Goal: Task Accomplishment & Management: Manage account settings

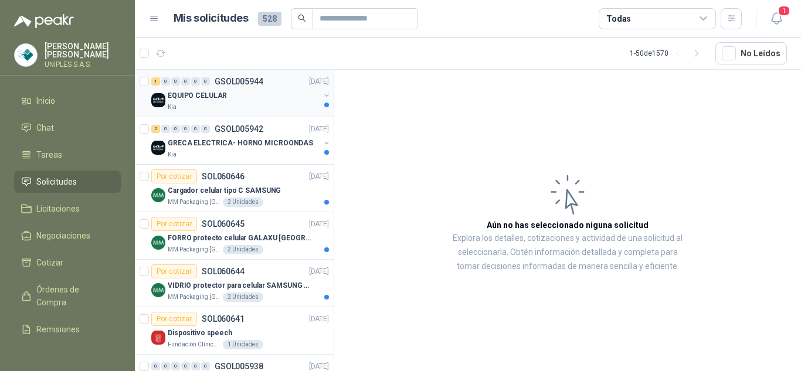
click at [236, 77] on p "GSOL005944" at bounding box center [239, 81] width 49 height 8
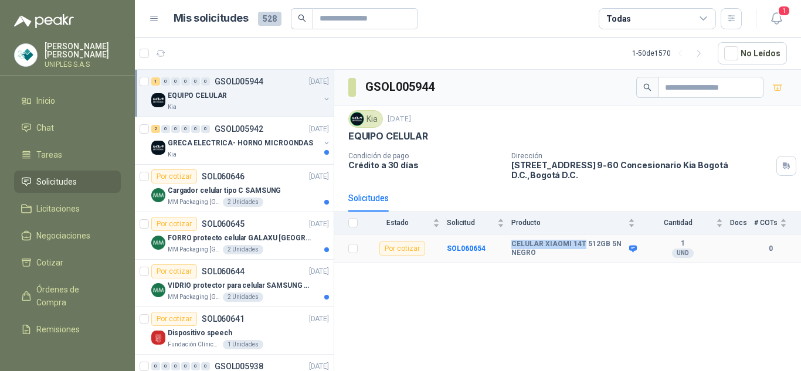
drag, startPoint x: 580, startPoint y: 236, endPoint x: 512, endPoint y: 236, distance: 68.0
click at [512, 240] on b "CELULAR XIAOMI 14T 512GB 5N NEGRO" at bounding box center [568, 249] width 115 height 18
copy b "CELULAR XIAOMI 14T"
click at [241, 125] on p "GSOL005942" at bounding box center [239, 129] width 49 height 8
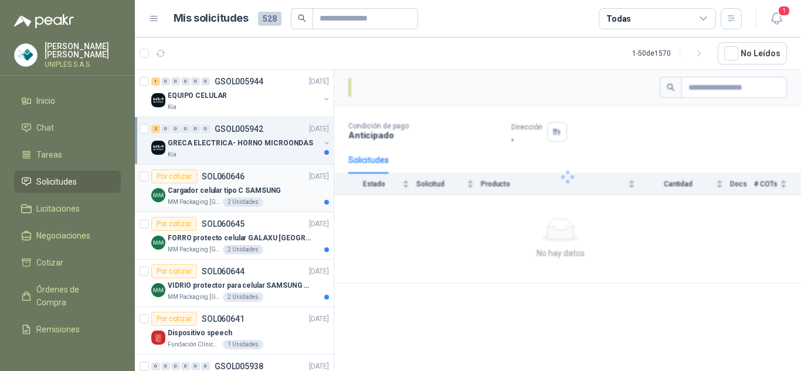
click at [225, 176] on p "SOL060646" at bounding box center [223, 176] width 43 height 8
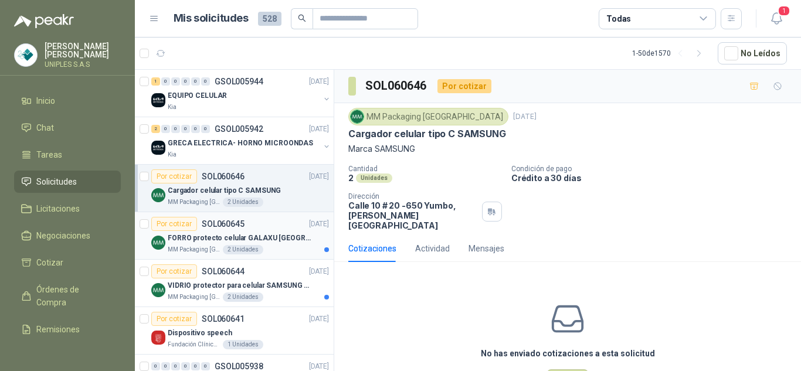
click at [224, 222] on p "SOL060645" at bounding box center [223, 224] width 43 height 8
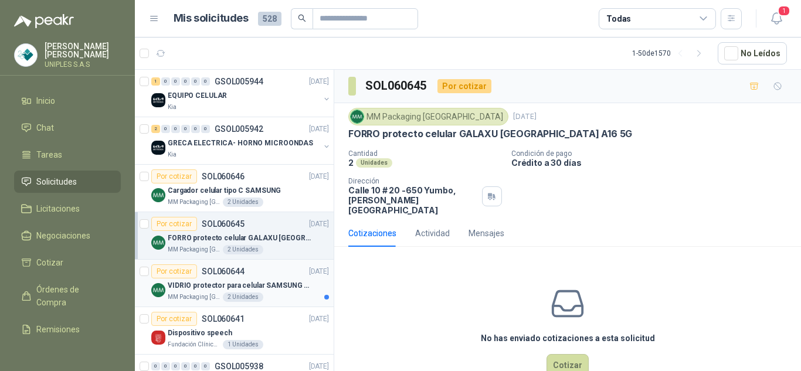
click at [221, 267] on p "SOL060644" at bounding box center [223, 271] width 43 height 8
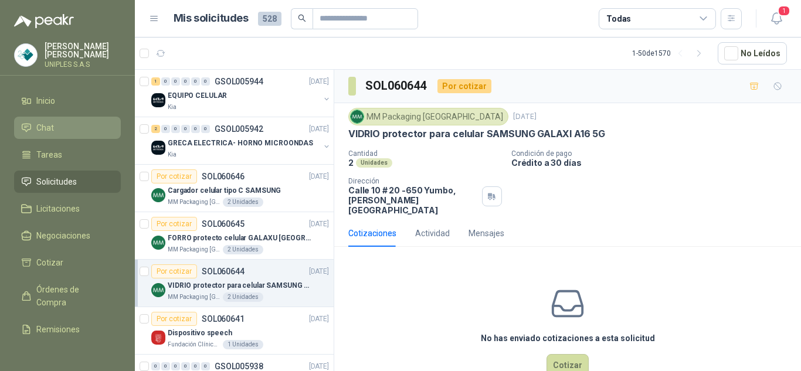
click at [42, 121] on span "Chat" at bounding box center [45, 127] width 18 height 13
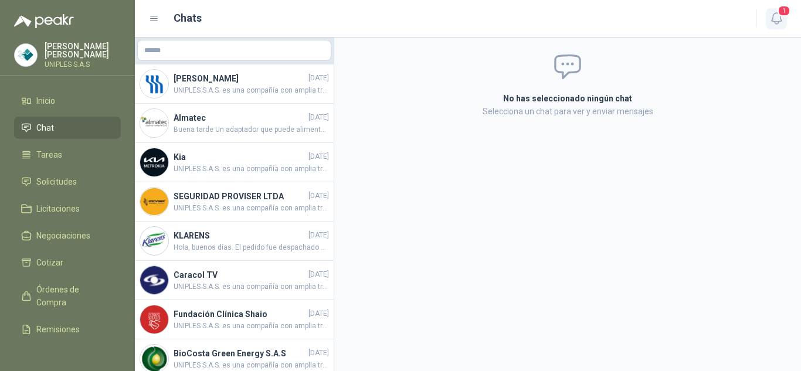
click at [773, 12] on icon "button" at bounding box center [776, 18] width 15 height 15
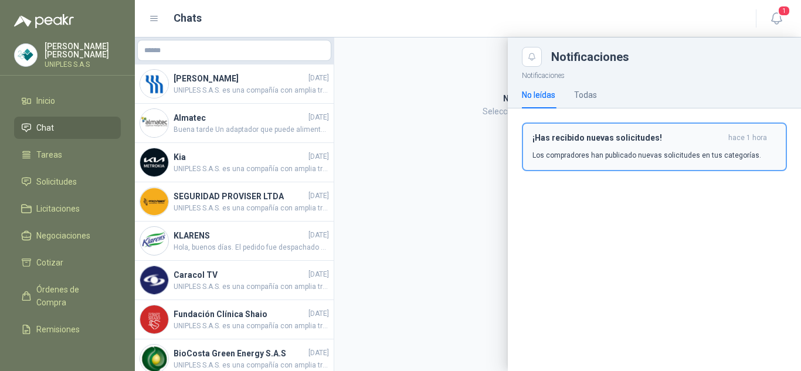
click at [570, 148] on div "¡Has recibido nuevas solicitudes! hace 1 hora Los compradores han publicado nue…" at bounding box center [654, 147] width 244 height 28
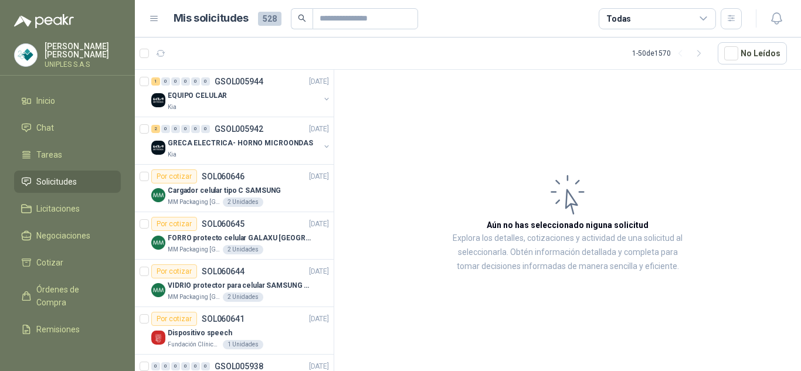
click at [705, 19] on icon at bounding box center [703, 18] width 11 height 11
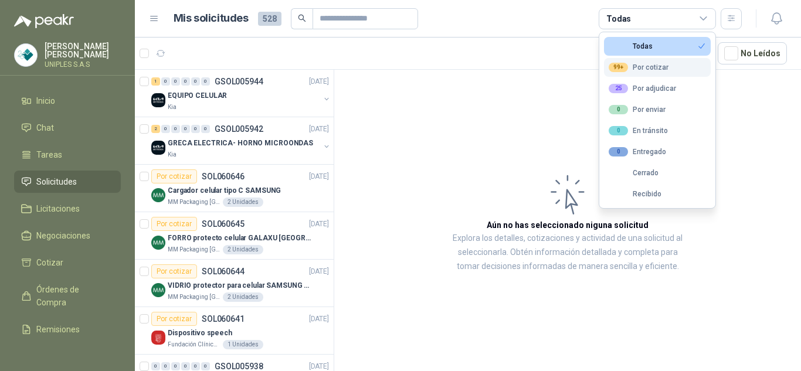
click at [647, 70] on div "99+ Por cotizar" at bounding box center [638, 67] width 60 height 9
